Goal: Task Accomplishment & Management: Complete application form

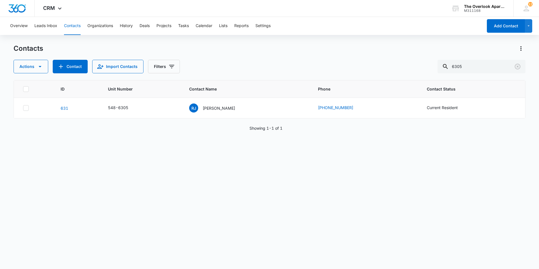
drag, startPoint x: 479, startPoint y: 69, endPoint x: 344, endPoint y: 83, distance: 136.2
click at [344, 83] on div "Contacts Actions Contact Import Contacts Filters 6305 ID Unit Number Contact Na…" at bounding box center [270, 156] width 512 height 224
type input "3207"
click at [216, 109] on p "[PERSON_NAME] [PERSON_NAME]" at bounding box center [217, 108] width 51 height 6
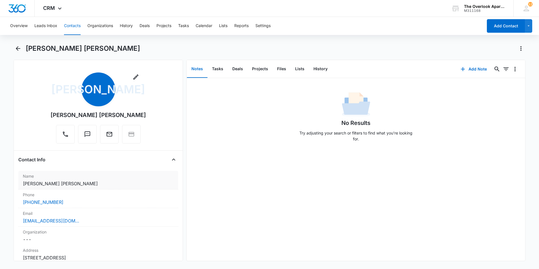
click at [64, 178] on label "Name" at bounding box center [98, 176] width 151 height 6
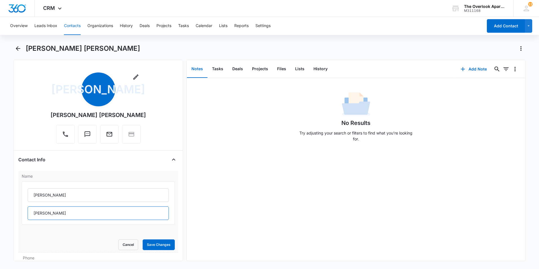
drag, startPoint x: 85, startPoint y: 215, endPoint x: 26, endPoint y: 217, distance: 58.9
click at [26, 217] on div "[PERSON_NAME] [PERSON_NAME]" at bounding box center [98, 202] width 153 height 43
drag, startPoint x: 72, startPoint y: 28, endPoint x: 90, endPoint y: 36, distance: 19.6
click at [75, 30] on button "Contacts" at bounding box center [72, 26] width 17 height 18
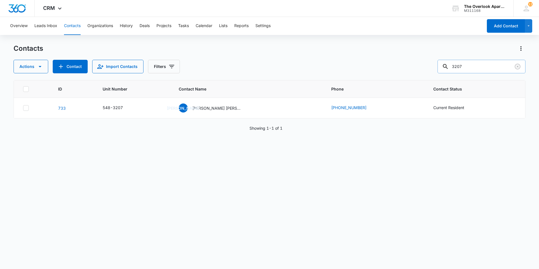
click at [476, 63] on input "3207" at bounding box center [481, 67] width 88 height 14
type input "3"
type input "5101"
click at [240, 108] on p "[PERSON_NAME] [PERSON_NAME] [PERSON_NAME] [PERSON_NAME] & [PERSON_NAME]" at bounding box center [217, 108] width 51 height 6
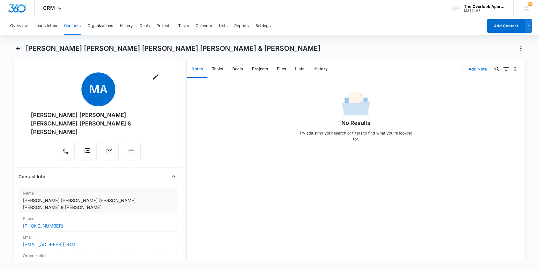
click at [73, 198] on dd "Cancel Save Changes [PERSON_NAME] [PERSON_NAME] [PERSON_NAME] [PERSON_NAME] & […" at bounding box center [98, 204] width 151 height 14
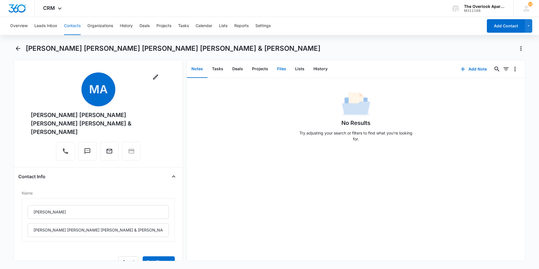
click at [279, 72] on button "Files" at bounding box center [281, 68] width 18 height 17
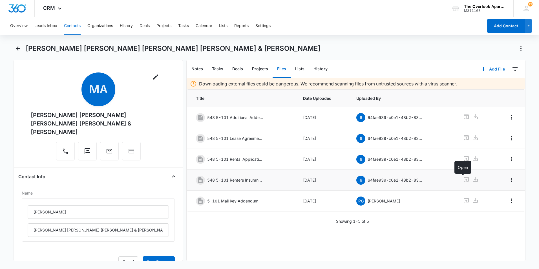
click at [463, 180] on icon at bounding box center [465, 179] width 5 height 5
drag, startPoint x: 63, startPoint y: 230, endPoint x: 27, endPoint y: 227, distance: 35.9
click at [27, 227] on div "[PERSON_NAME] [PERSON_NAME] [PERSON_NAME] [PERSON_NAME] & [PERSON_NAME]" at bounding box center [98, 219] width 153 height 43
click at [463, 138] on icon at bounding box center [466, 137] width 7 height 7
click at [464, 136] on icon at bounding box center [465, 137] width 5 height 5
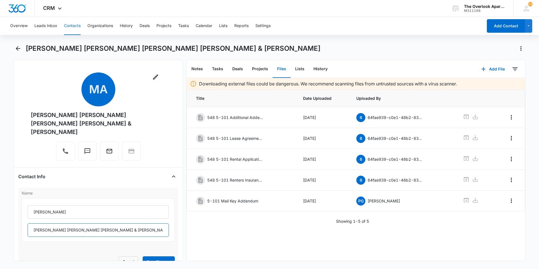
drag, startPoint x: 79, startPoint y: 230, endPoint x: 26, endPoint y: 227, distance: 53.1
click at [26, 227] on div "[PERSON_NAME] [PERSON_NAME] [PERSON_NAME] [PERSON_NAME] & [PERSON_NAME]" at bounding box center [98, 219] width 153 height 43
click at [187, 26] on button "Tasks" at bounding box center [183, 26] width 11 height 18
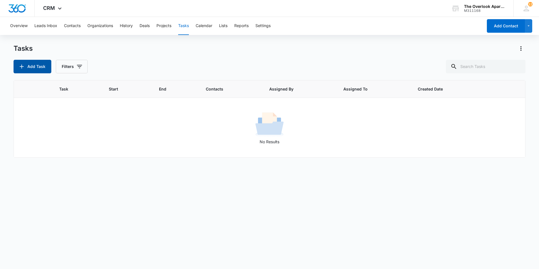
click at [38, 67] on button "Add Task" at bounding box center [33, 67] width 38 height 14
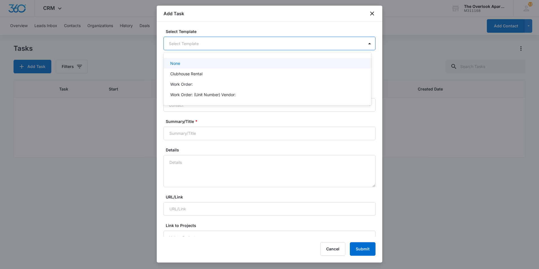
click at [200, 45] on body "CRM Apps Reputation Websites Forms CRM Email Social Shop Payments POS Content A…" at bounding box center [269, 134] width 539 height 269
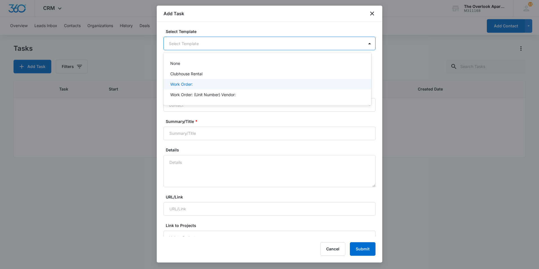
click at [186, 85] on p "Work Order:" at bounding box center [181, 84] width 23 height 6
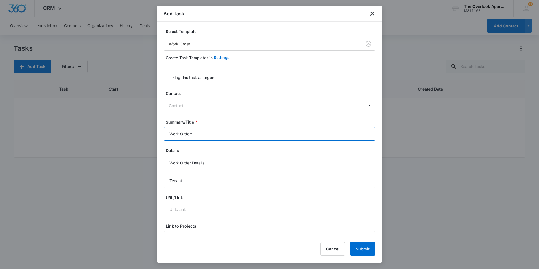
click at [204, 135] on input "Work Order:" at bounding box center [269, 134] width 212 height 14
type input "Work Order: Property"
click at [192, 167] on textarea "Work Order Details: Tenant: Tenant Phone:" at bounding box center [269, 172] width 212 height 32
click at [195, 165] on textarea "Work Order Details: - wasp nest is growing on garage building 6 Tenant: Tenant …" at bounding box center [269, 172] width 212 height 32
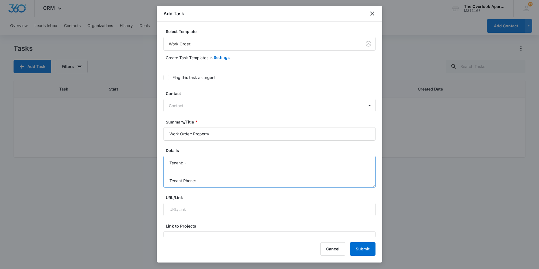
click at [219, 180] on textarea "Work Order Details: - wasp nest is growing on garage building 6 Tenant: - Tenan…" at bounding box center [269, 172] width 212 height 32
type textarea "Work Order Details: - wasp nest is growing on garage building 6 Tenant: - Tenan…"
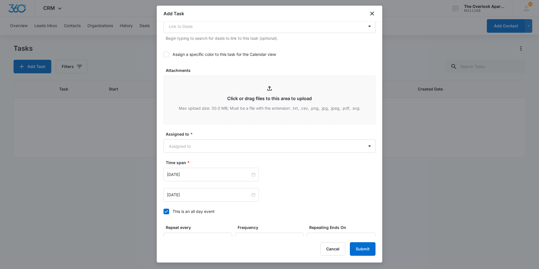
scroll to position [254, 0]
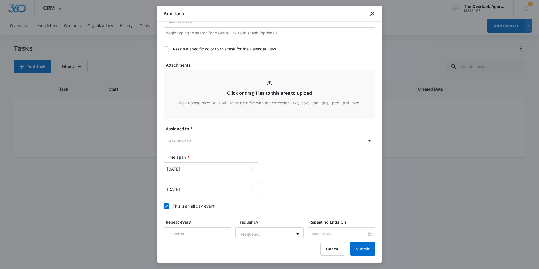
click at [194, 137] on body "CRM Apps Reputation Websites Forms CRM Email Social Shop Payments POS Content A…" at bounding box center [269, 134] width 539 height 269
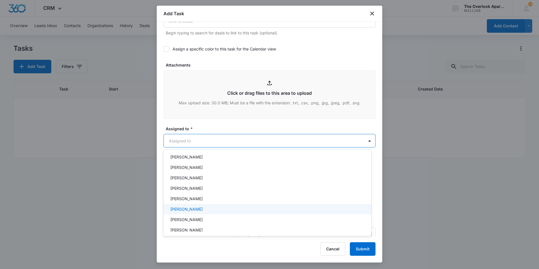
scroll to position [50, 0]
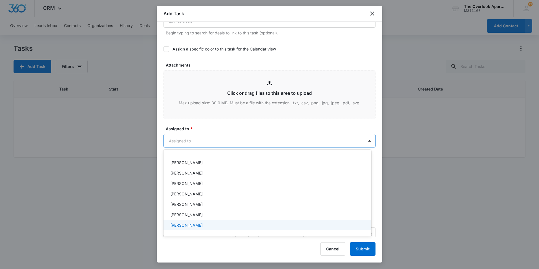
click at [193, 222] on p "[PERSON_NAME]" at bounding box center [186, 225] width 32 height 6
click at [231, 124] on div at bounding box center [269, 134] width 539 height 269
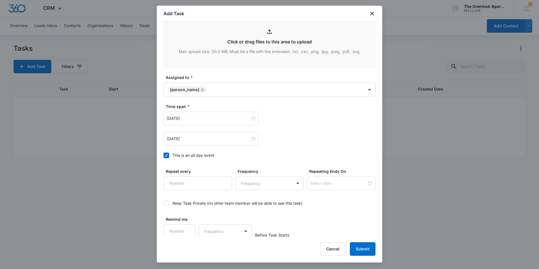
scroll to position [306, 0]
click at [207, 116] on input "[DATE]" at bounding box center [208, 117] width 83 height 6
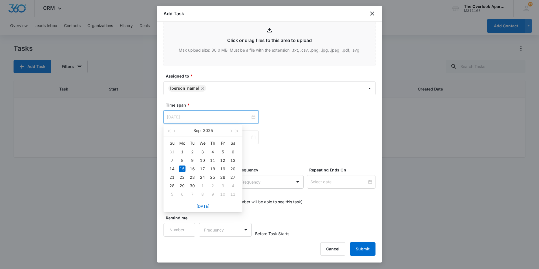
type input "[DATE]"
click at [297, 141] on div "[DATE]" at bounding box center [269, 137] width 212 height 14
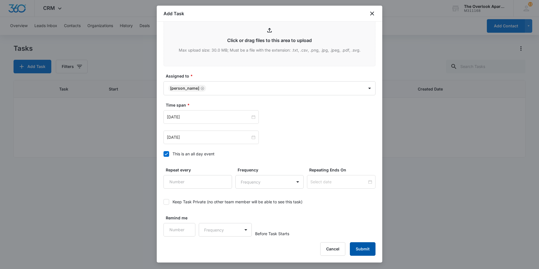
click at [362, 250] on button "Submit" at bounding box center [363, 249] width 26 height 14
